Goal: Task Accomplishment & Management: Complete application form

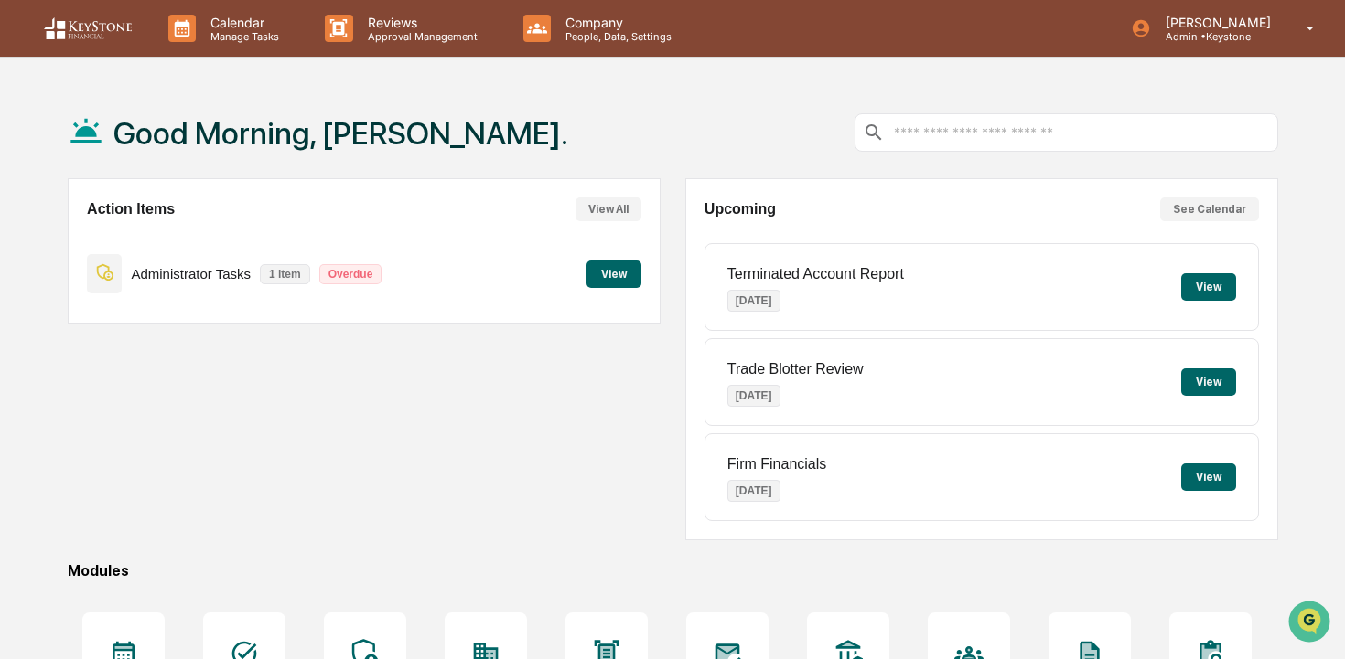
click at [595, 268] on button "View" at bounding box center [613, 274] width 55 height 27
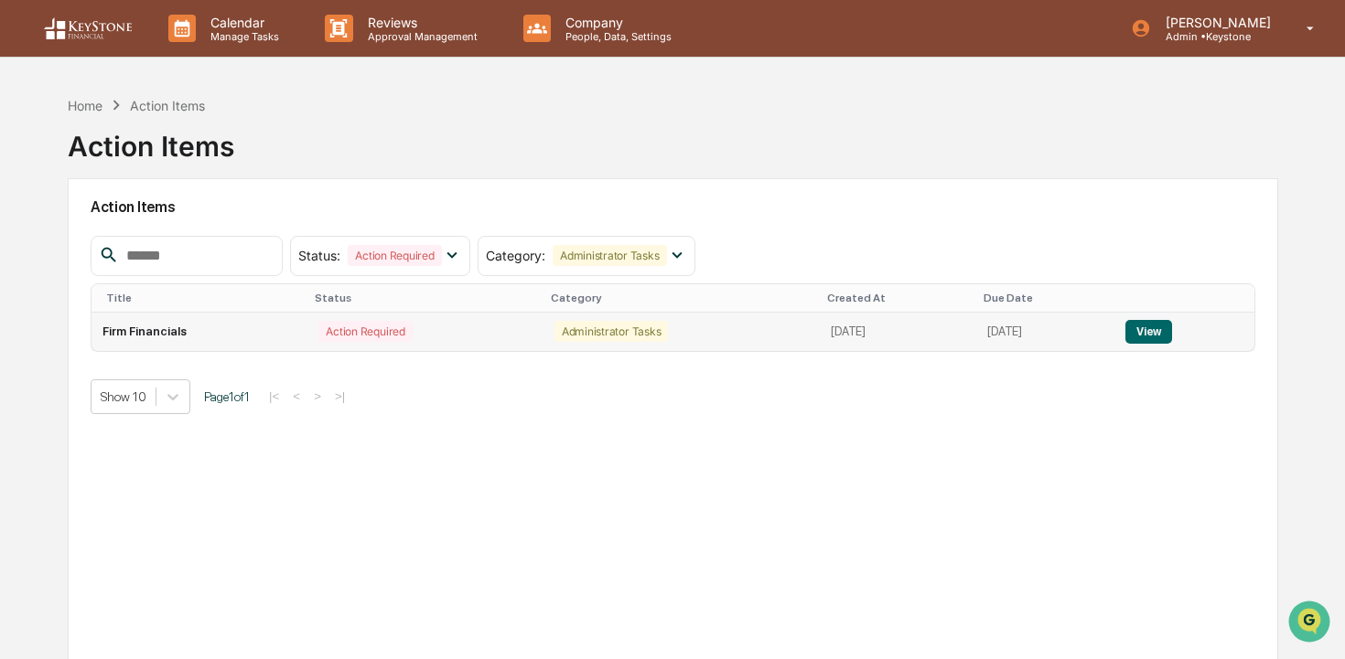
click at [1165, 327] on button "View" at bounding box center [1148, 332] width 47 height 24
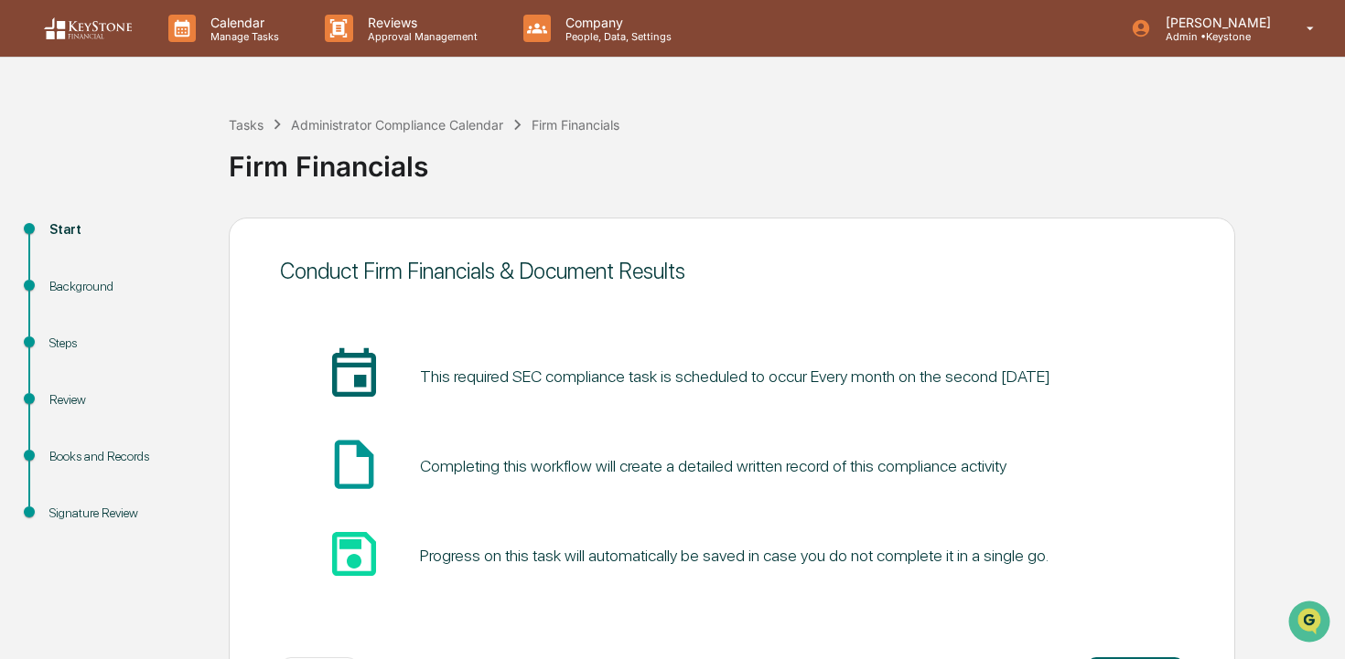
scroll to position [78, 0]
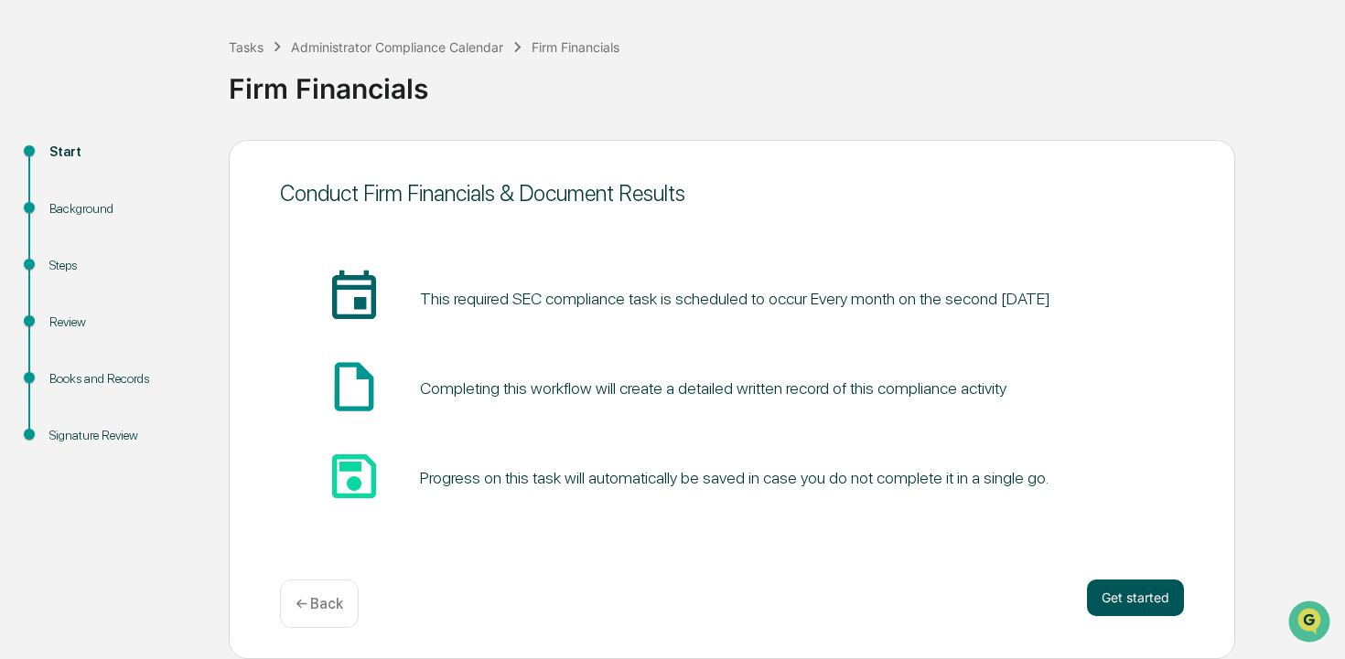
click at [1114, 586] on button "Get started" at bounding box center [1135, 598] width 97 height 37
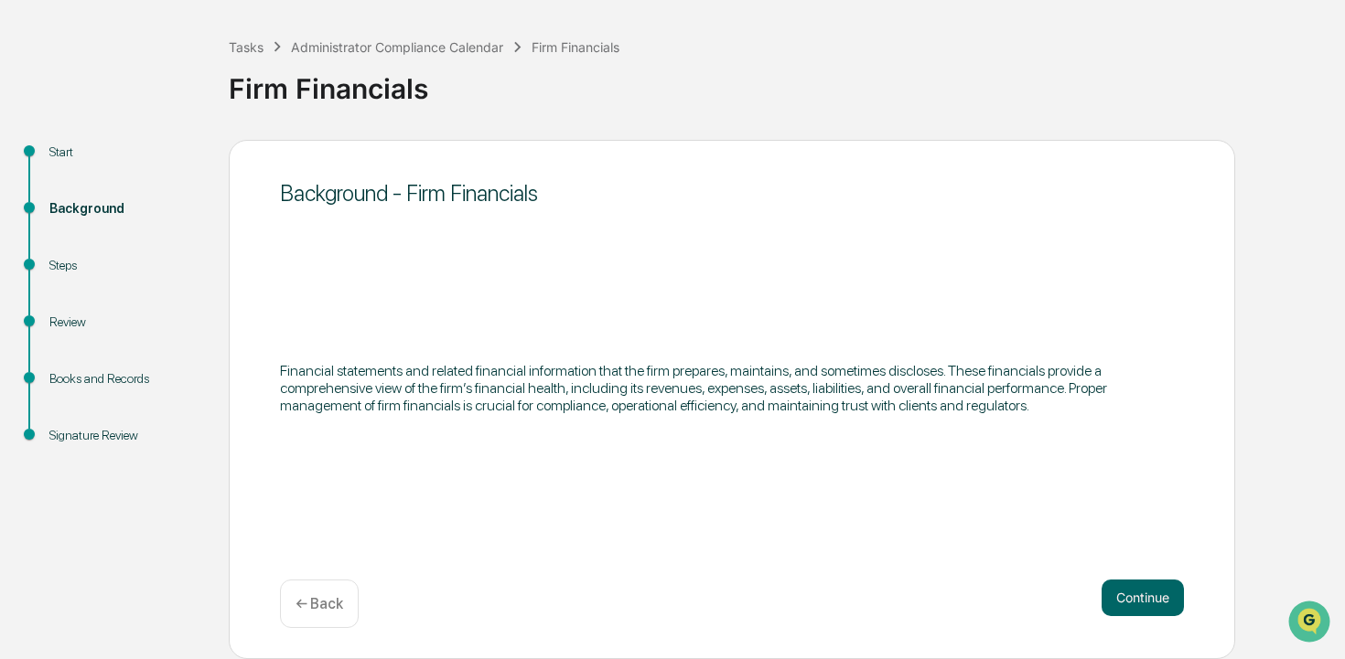
click at [1114, 586] on button "Continue" at bounding box center [1142, 598] width 82 height 37
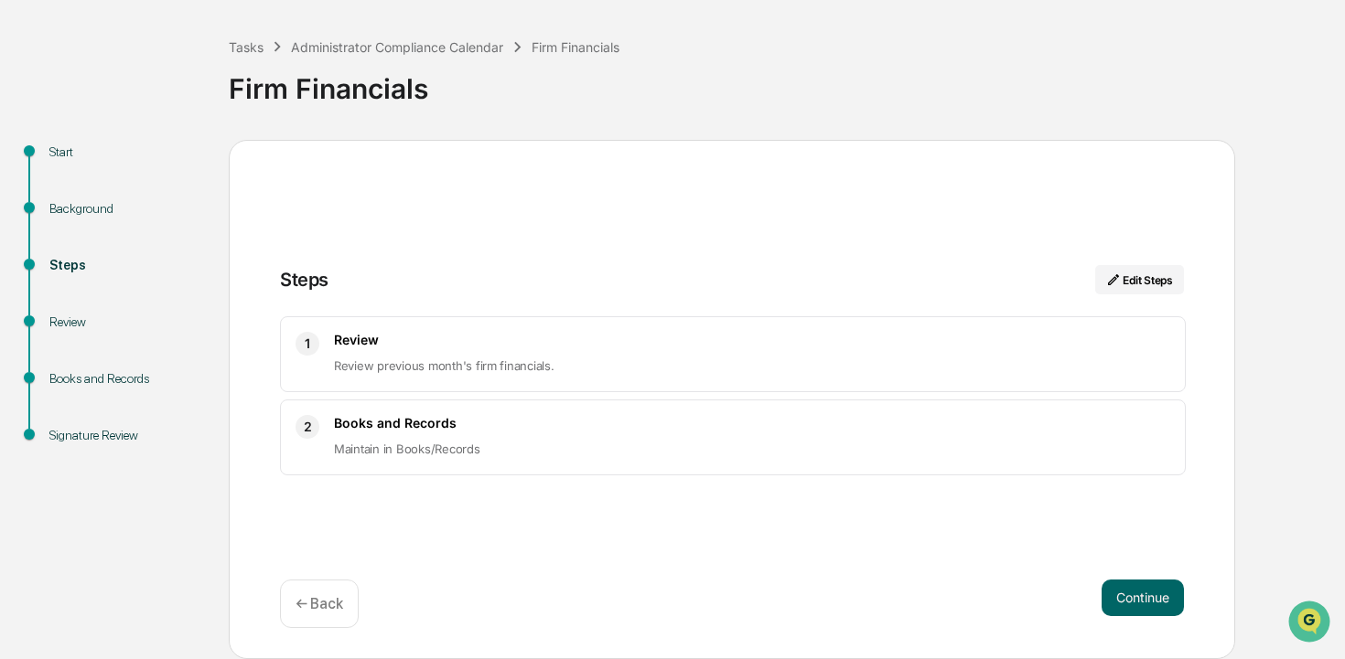
click at [1114, 586] on button "Continue" at bounding box center [1142, 598] width 82 height 37
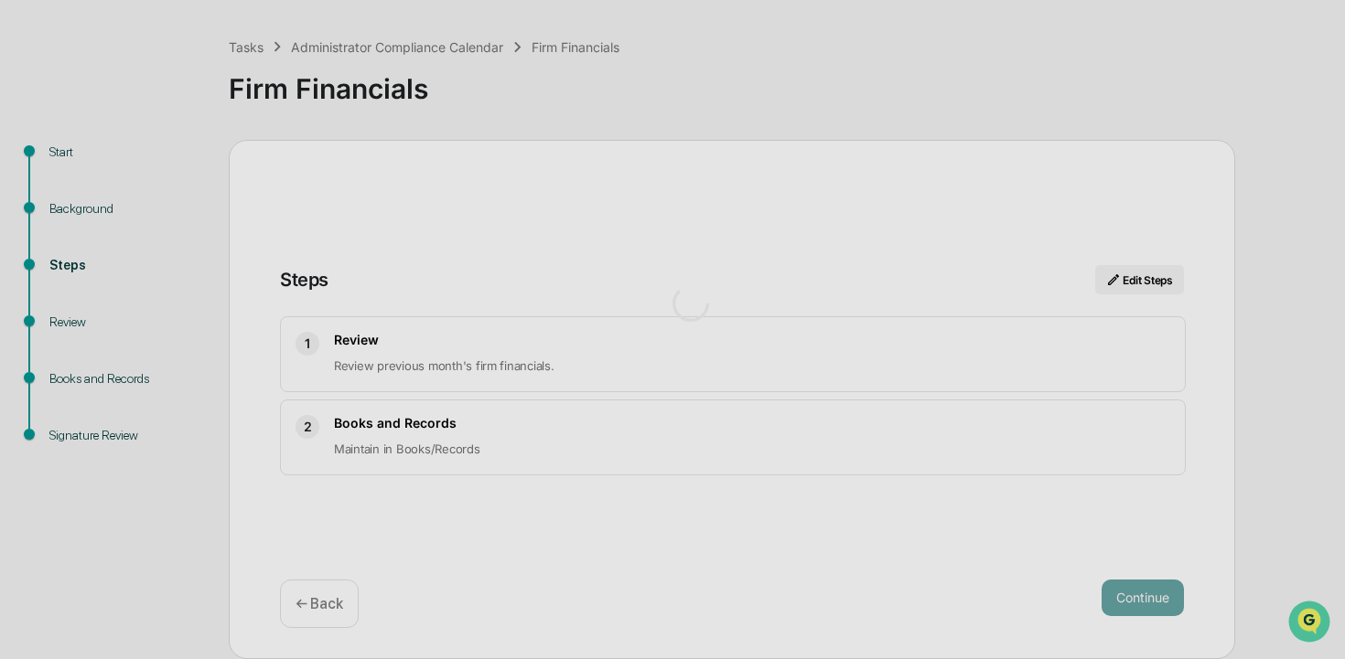
scroll to position [15, 0]
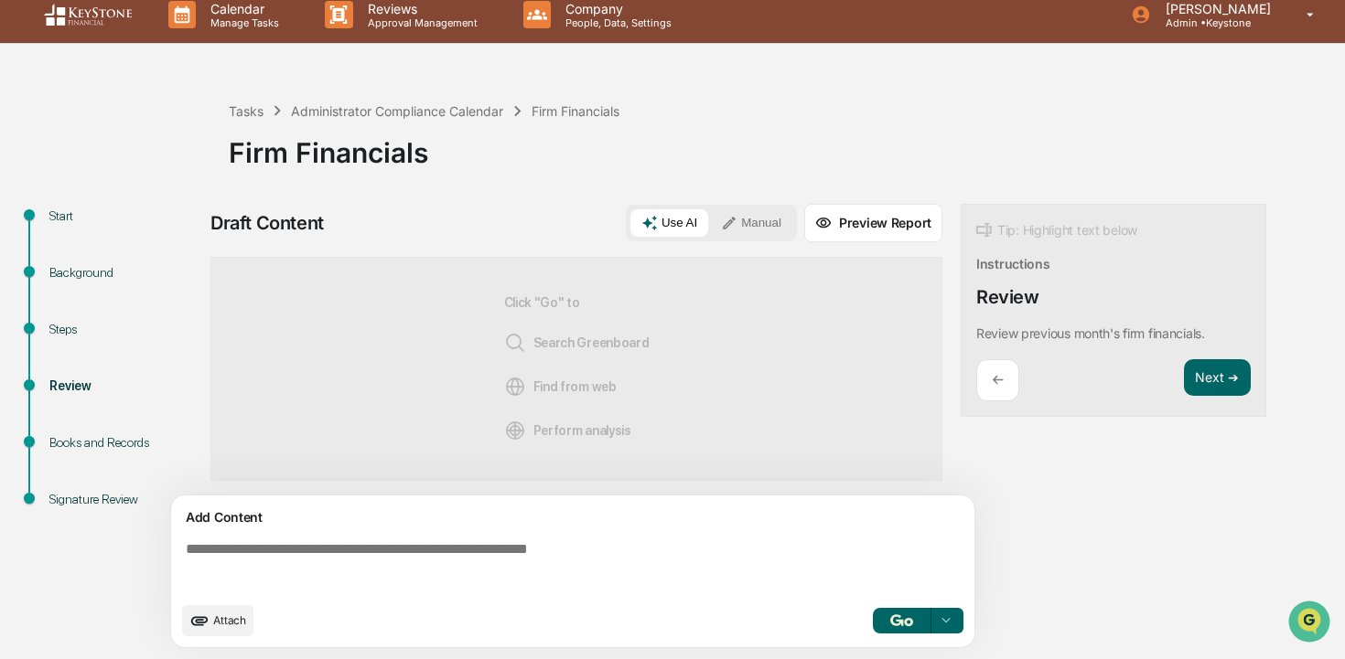
click at [222, 618] on span "Attach" at bounding box center [229, 621] width 33 height 14
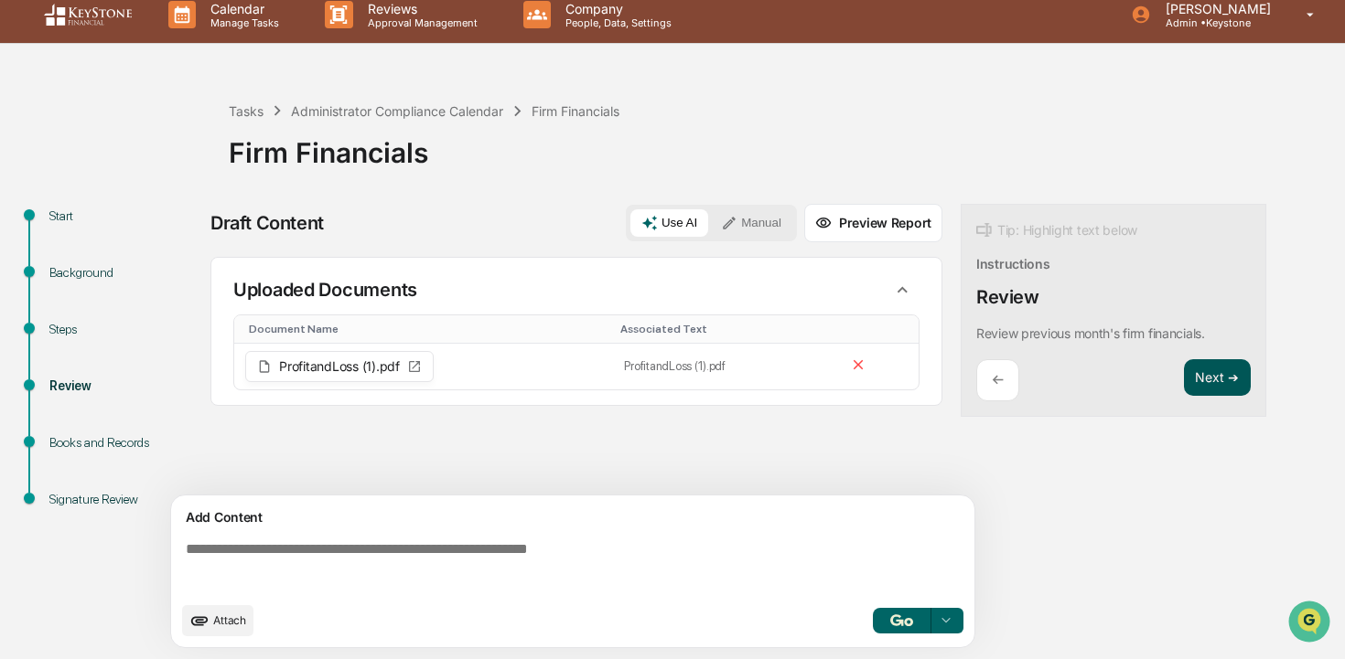
click at [1231, 377] on button "Next ➔" at bounding box center [1217, 378] width 67 height 38
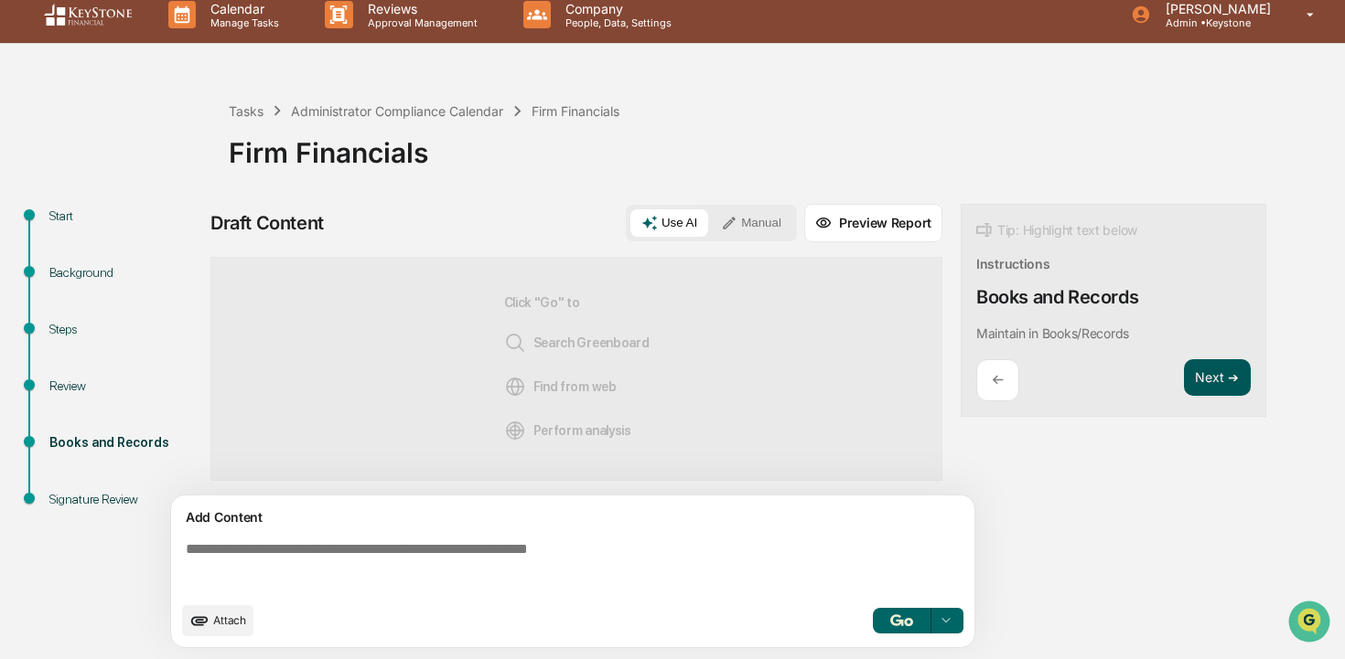
click at [1231, 377] on button "Next ➔" at bounding box center [1217, 378] width 67 height 38
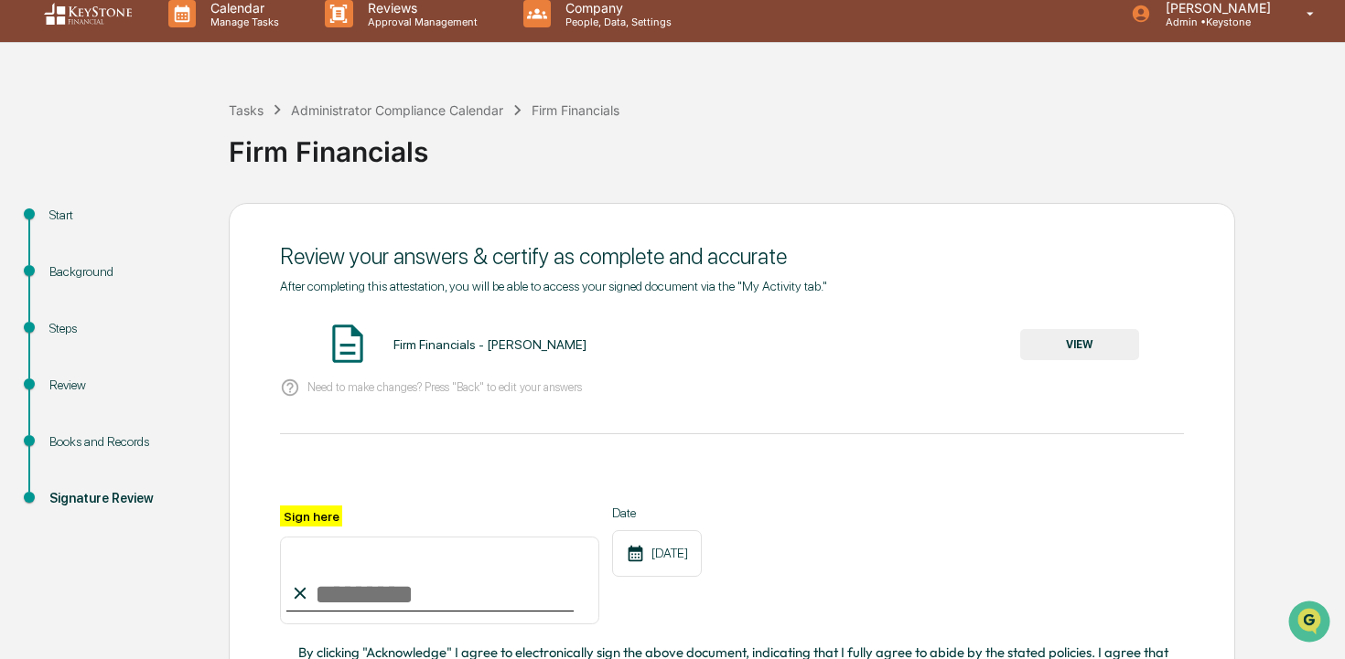
click at [1110, 348] on button "VIEW" at bounding box center [1079, 344] width 119 height 31
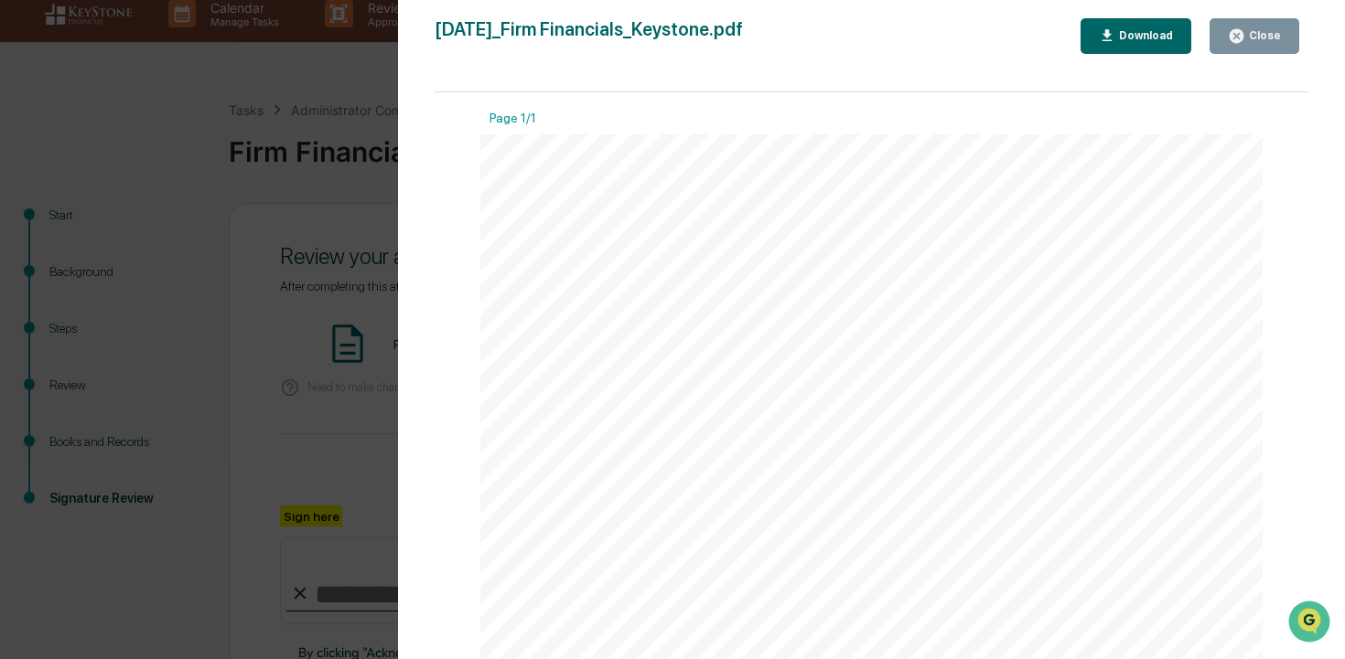
scroll to position [1, 0]
click at [1263, 34] on div "Close" at bounding box center [1263, 35] width 36 height 13
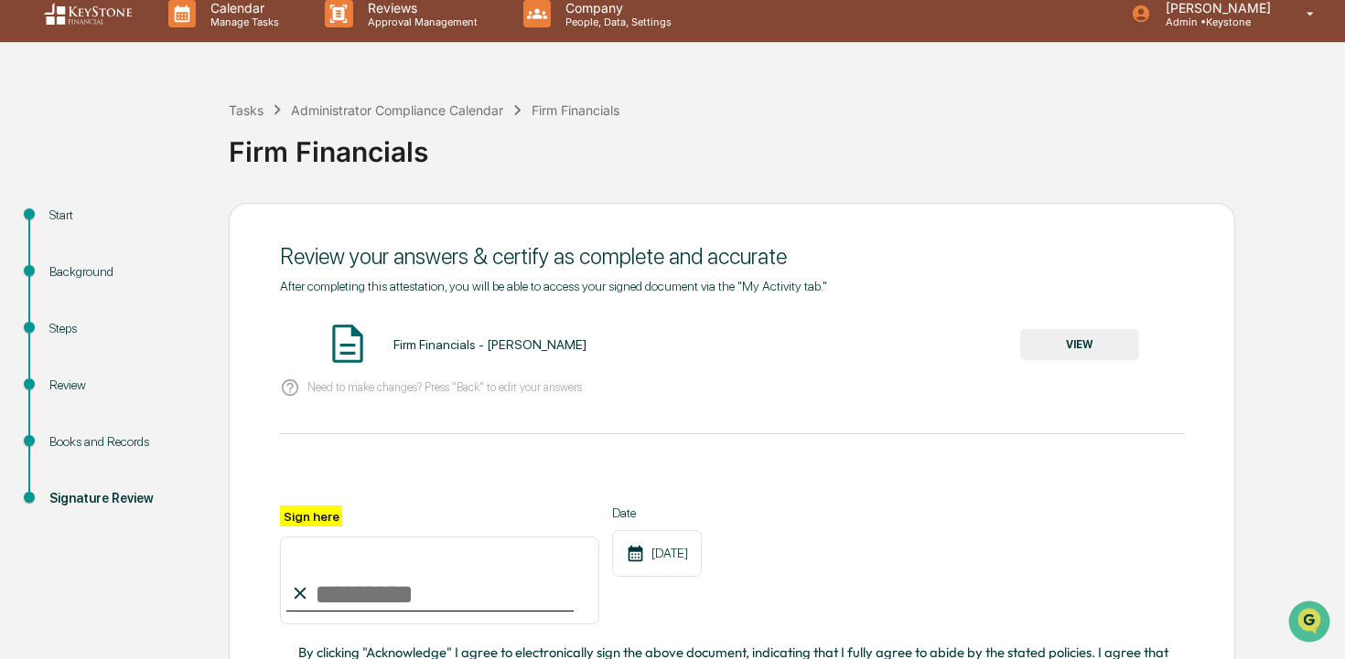
click at [446, 592] on input "Sign here" at bounding box center [439, 581] width 319 height 88
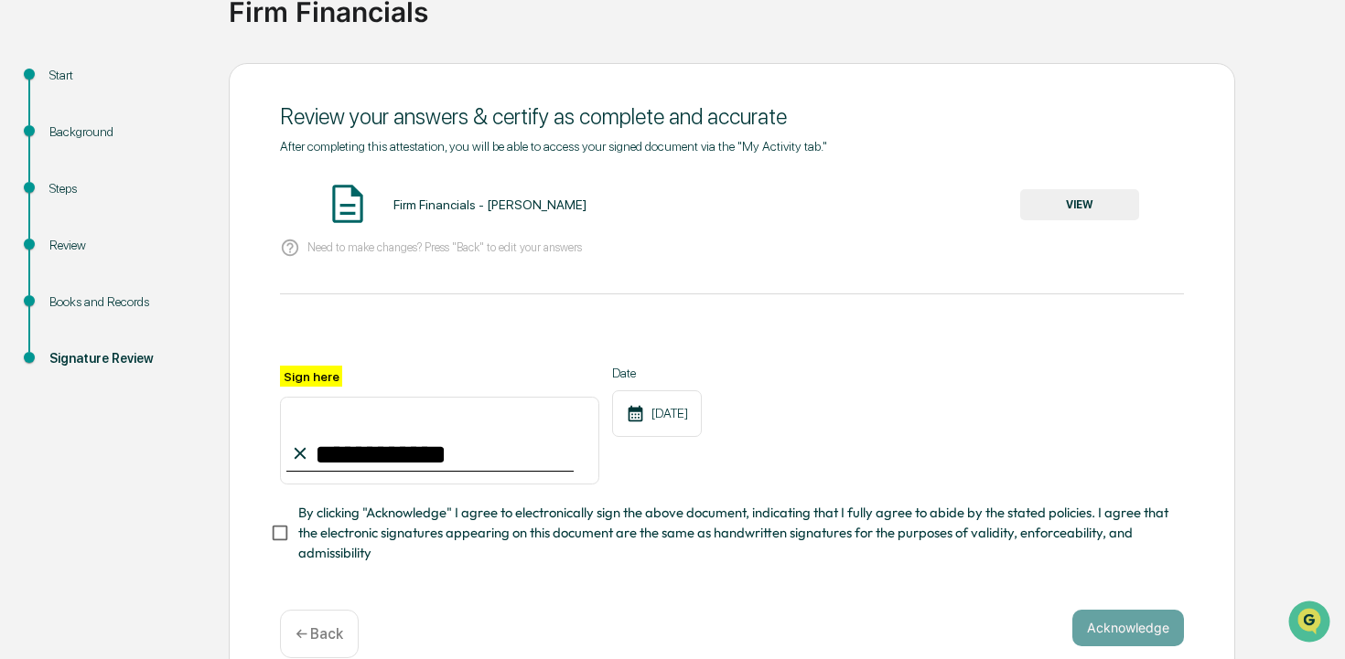
scroll to position [166, 0]
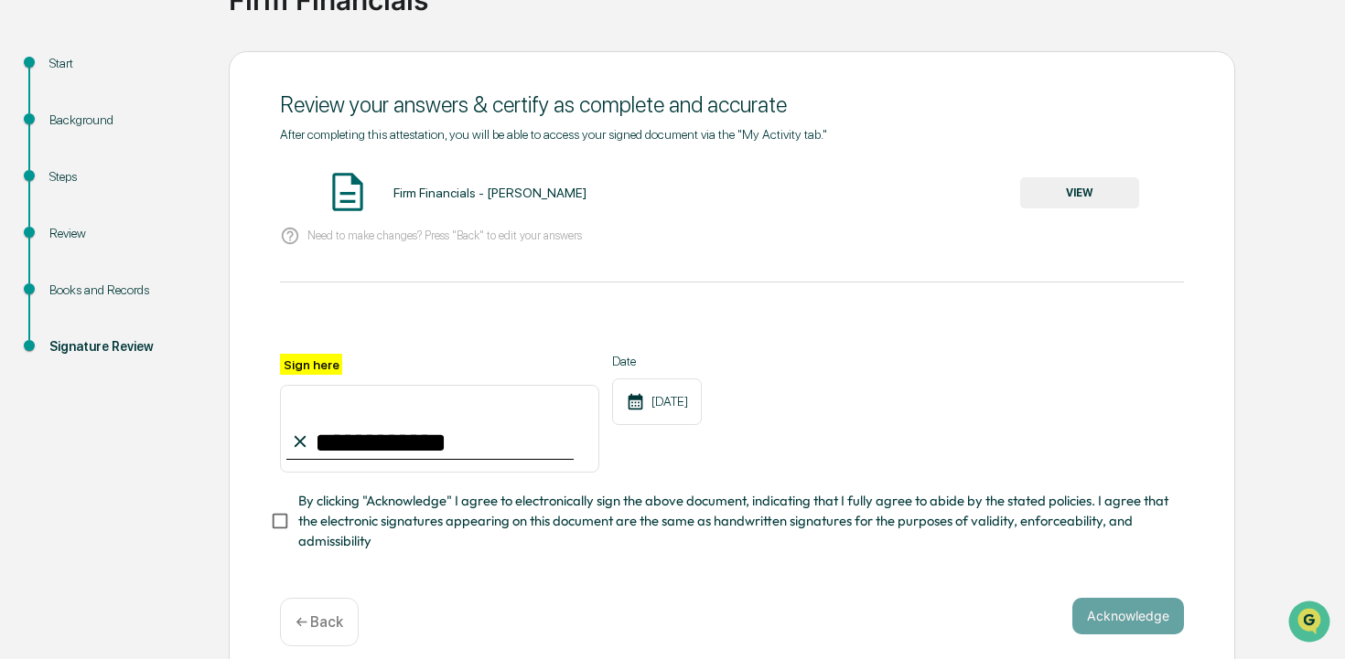
type input "**********"
click at [434, 512] on span "By clicking "Acknowledge" I agree to electronically sign the above document, in…" at bounding box center [733, 521] width 871 height 61
click at [1158, 620] on button "Acknowledge" at bounding box center [1128, 616] width 112 height 37
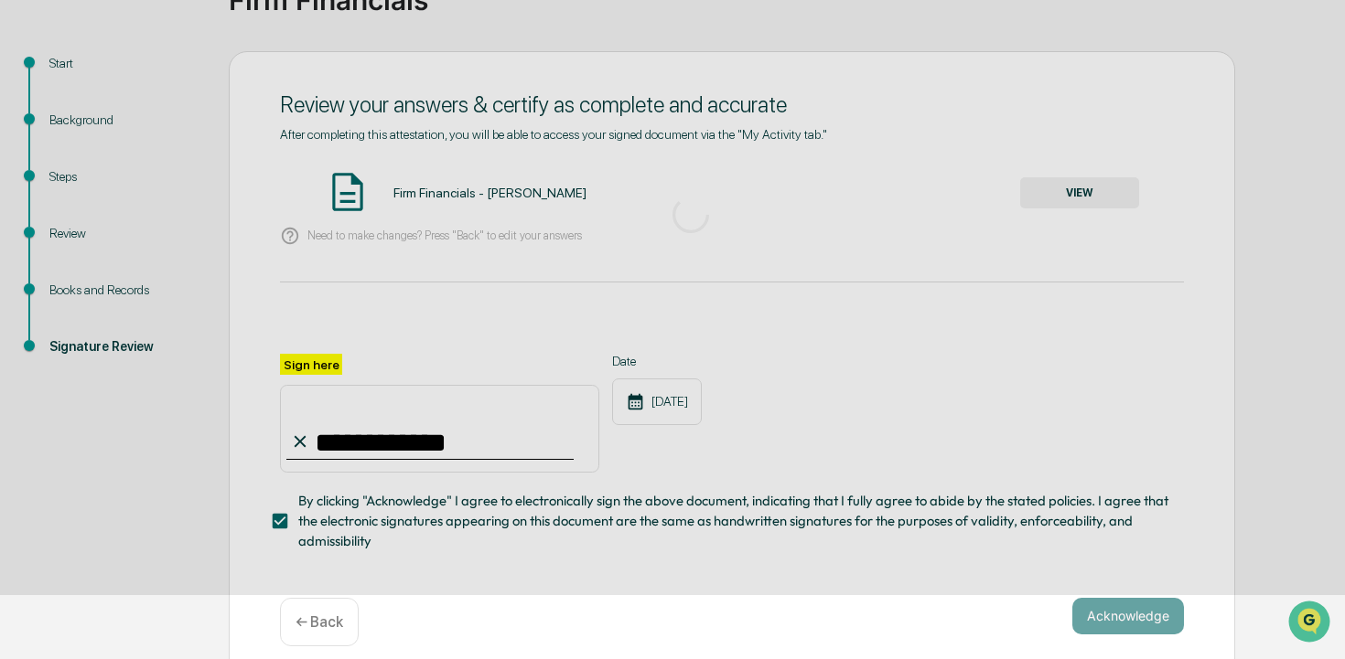
scroll to position [78, 0]
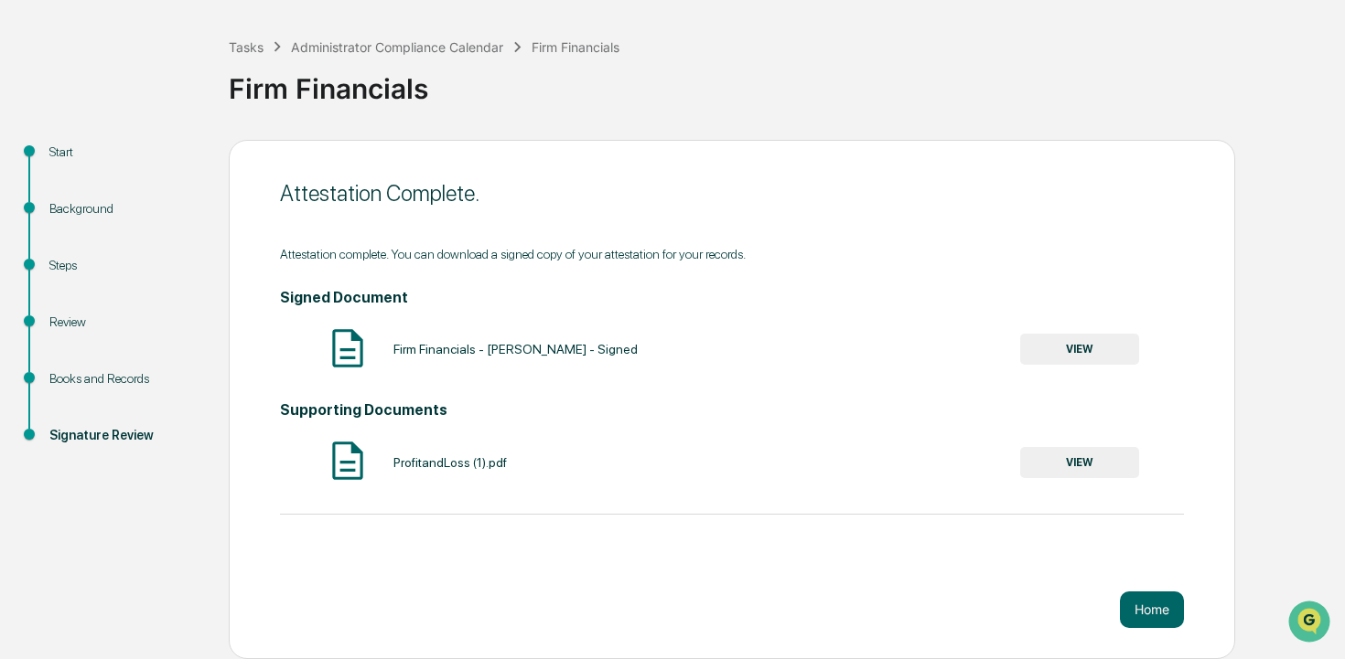
click at [1158, 620] on button "Home" at bounding box center [1152, 610] width 64 height 37
